Goal: Entertainment & Leisure: Consume media (video, audio)

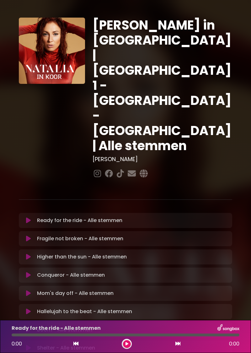
click at [33, 308] on button at bounding box center [29, 311] width 12 height 6
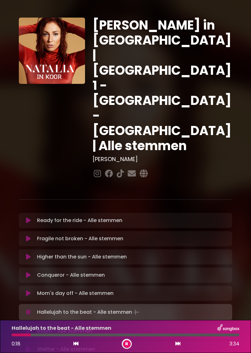
click at [129, 346] on button at bounding box center [127, 344] width 8 height 8
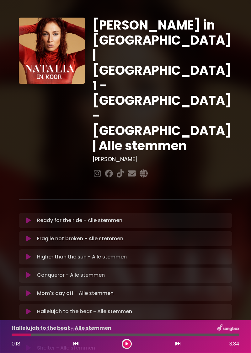
click at [75, 347] on button at bounding box center [76, 344] width 6 height 8
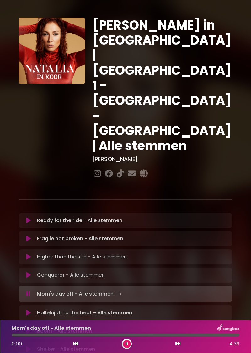
click at [28, 310] on icon at bounding box center [28, 313] width 5 height 6
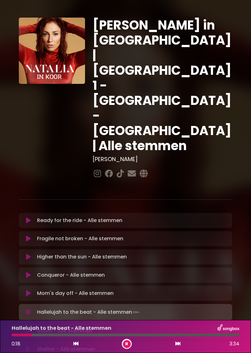
click at [126, 346] on button at bounding box center [127, 344] width 8 height 8
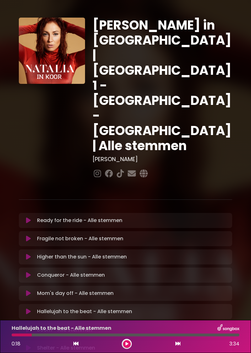
click at [76, 345] on icon at bounding box center [76, 343] width 5 height 5
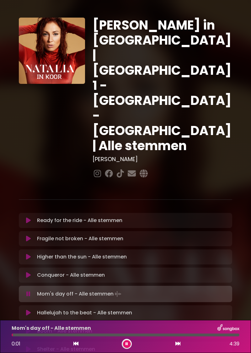
click at [26, 310] on icon at bounding box center [28, 313] width 5 height 6
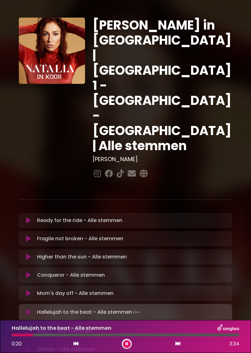
click at [126, 348] on button at bounding box center [127, 344] width 8 height 8
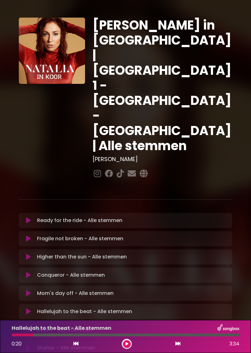
click at [77, 344] on icon at bounding box center [76, 343] width 5 height 5
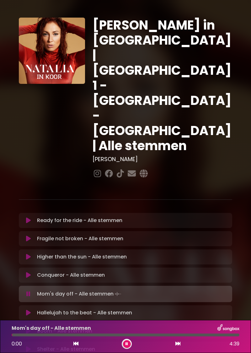
click at [30, 310] on icon at bounding box center [28, 313] width 5 height 6
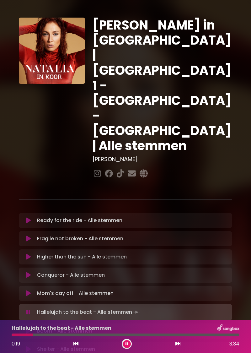
click at [127, 345] on icon at bounding box center [127, 344] width 3 height 4
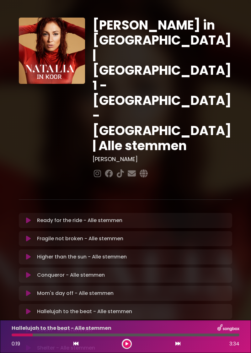
click at [32, 308] on button at bounding box center [29, 311] width 12 height 6
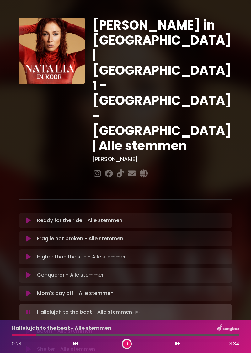
click at [78, 344] on icon at bounding box center [76, 343] width 5 height 5
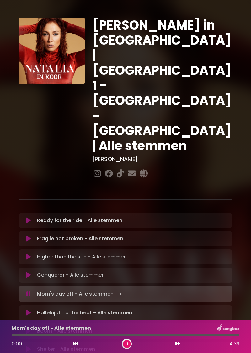
click at [28, 310] on icon at bounding box center [28, 313] width 5 height 6
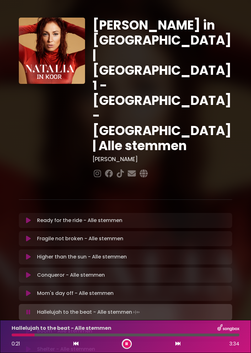
click at [127, 344] on icon at bounding box center [127, 344] width 3 height 4
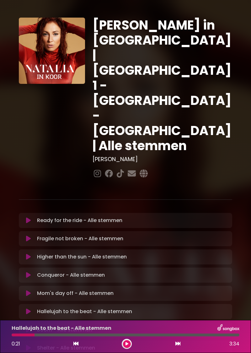
click at [77, 343] on icon at bounding box center [76, 343] width 5 height 5
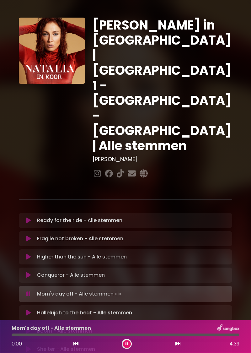
click at [32, 310] on button at bounding box center [29, 313] width 12 height 6
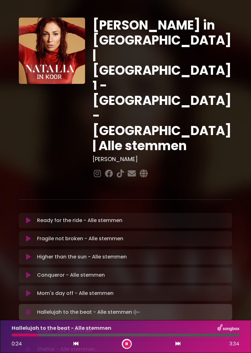
click at [76, 346] on icon at bounding box center [76, 343] width 5 height 5
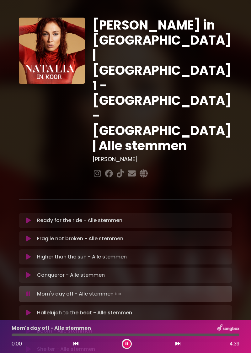
click at [29, 310] on icon at bounding box center [28, 313] width 5 height 6
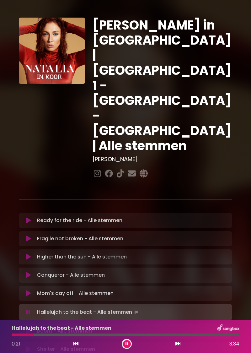
click at [127, 344] on icon at bounding box center [127, 344] width 3 height 4
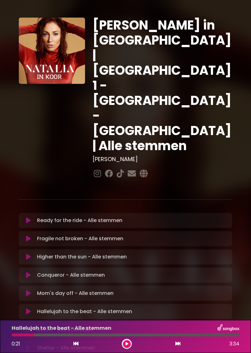
click at [76, 347] on button at bounding box center [76, 344] width 6 height 8
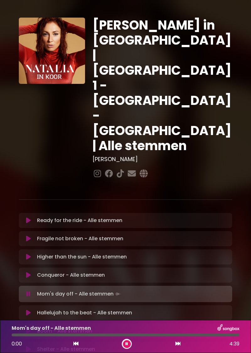
click at [33, 310] on button at bounding box center [29, 313] width 12 height 6
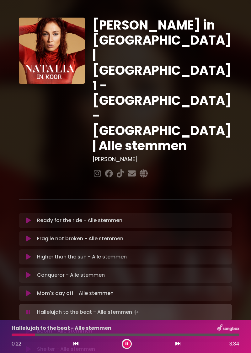
click at [124, 345] on button at bounding box center [127, 344] width 8 height 8
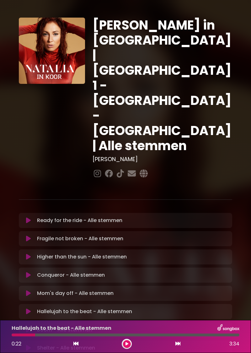
click at [78, 345] on icon at bounding box center [76, 343] width 5 height 5
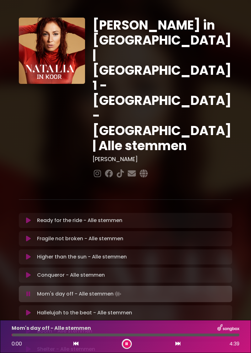
click at [30, 310] on icon at bounding box center [28, 313] width 5 height 6
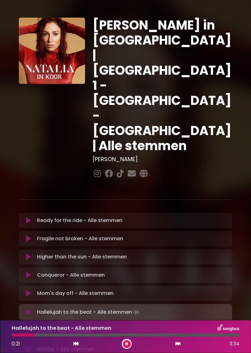
click at [127, 344] on icon at bounding box center [127, 344] width 3 height 4
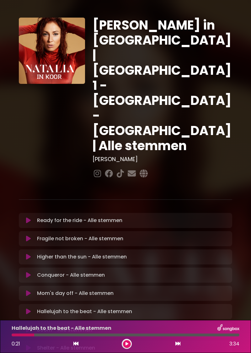
click at [77, 347] on button at bounding box center [76, 344] width 6 height 8
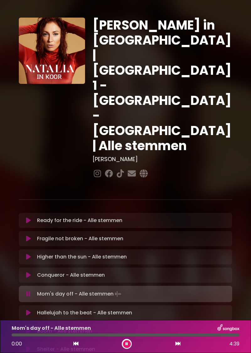
click at [31, 310] on button at bounding box center [29, 313] width 12 height 6
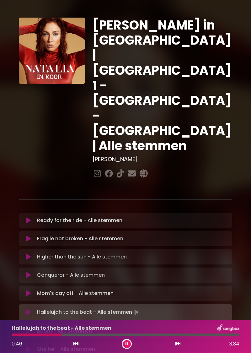
click at [130, 344] on button at bounding box center [127, 344] width 8 height 8
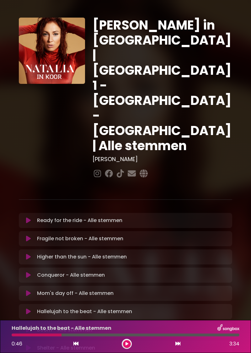
click at [77, 345] on icon at bounding box center [76, 343] width 5 height 5
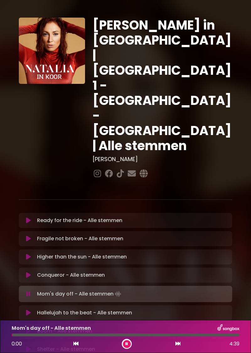
click at [25, 305] on div "Hallelujah to the beat - Alle stemmen Loading Track... Name Email" at bounding box center [126, 312] width 214 height 15
click at [34, 305] on div "Hallelujah to the beat - Alle stemmen Loading Track... Name Email" at bounding box center [126, 312] width 214 height 15
click at [26, 310] on button at bounding box center [29, 313] width 12 height 6
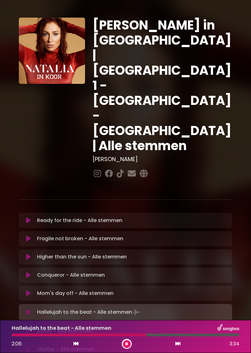
click at [127, 344] on icon at bounding box center [127, 344] width 3 height 4
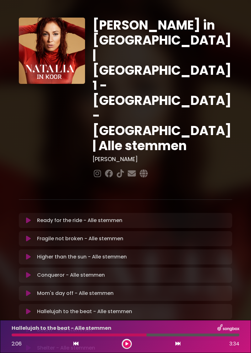
click at [27, 308] on icon at bounding box center [28, 311] width 5 height 6
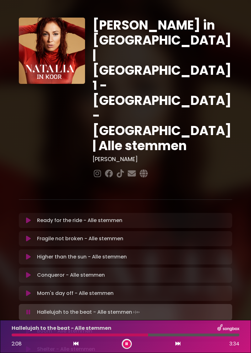
click at [130, 342] on div at bounding box center [127, 344] width 10 height 10
click at [30, 309] on icon at bounding box center [28, 312] width 4 height 6
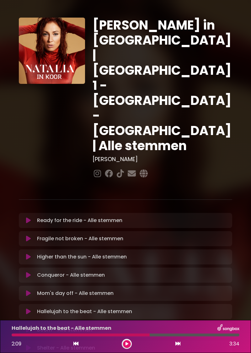
click at [78, 342] on icon at bounding box center [76, 343] width 5 height 5
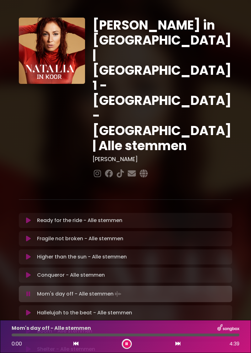
click at [30, 310] on icon at bounding box center [28, 313] width 5 height 6
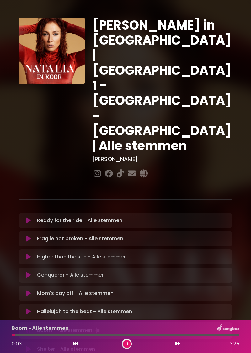
click at [124, 347] on div at bounding box center [127, 344] width 10 height 10
click at [128, 346] on button at bounding box center [127, 344] width 8 height 8
click at [30, 308] on icon at bounding box center [28, 311] width 5 height 6
click at [128, 347] on button at bounding box center [127, 344] width 8 height 8
